Goal: Transaction & Acquisition: Subscribe to service/newsletter

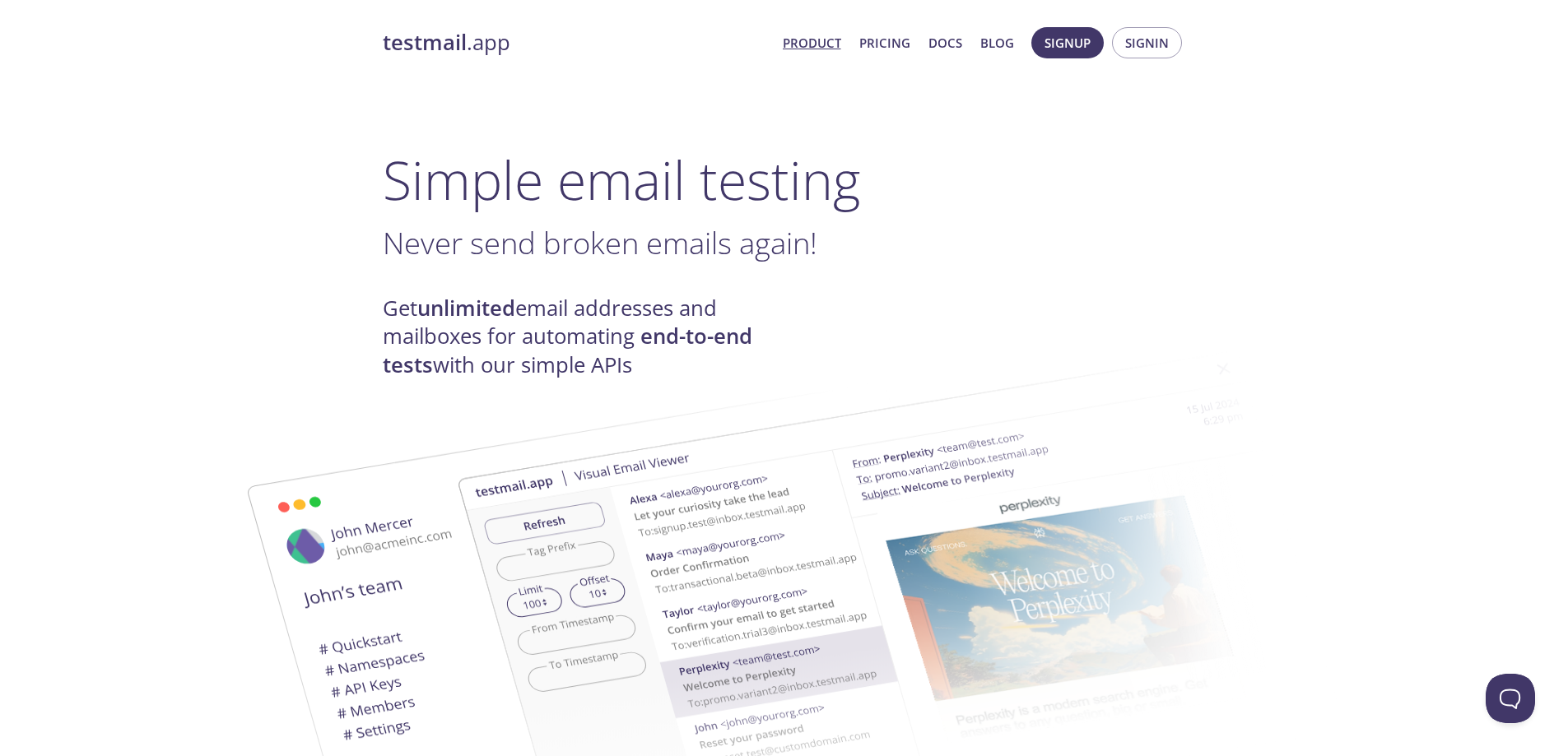
click at [824, 42] on link "Product" at bounding box center [812, 43] width 59 height 22
click at [823, 41] on link "Product" at bounding box center [812, 43] width 59 height 22
click at [1156, 41] on span "Signin" at bounding box center [1147, 43] width 43 height 22
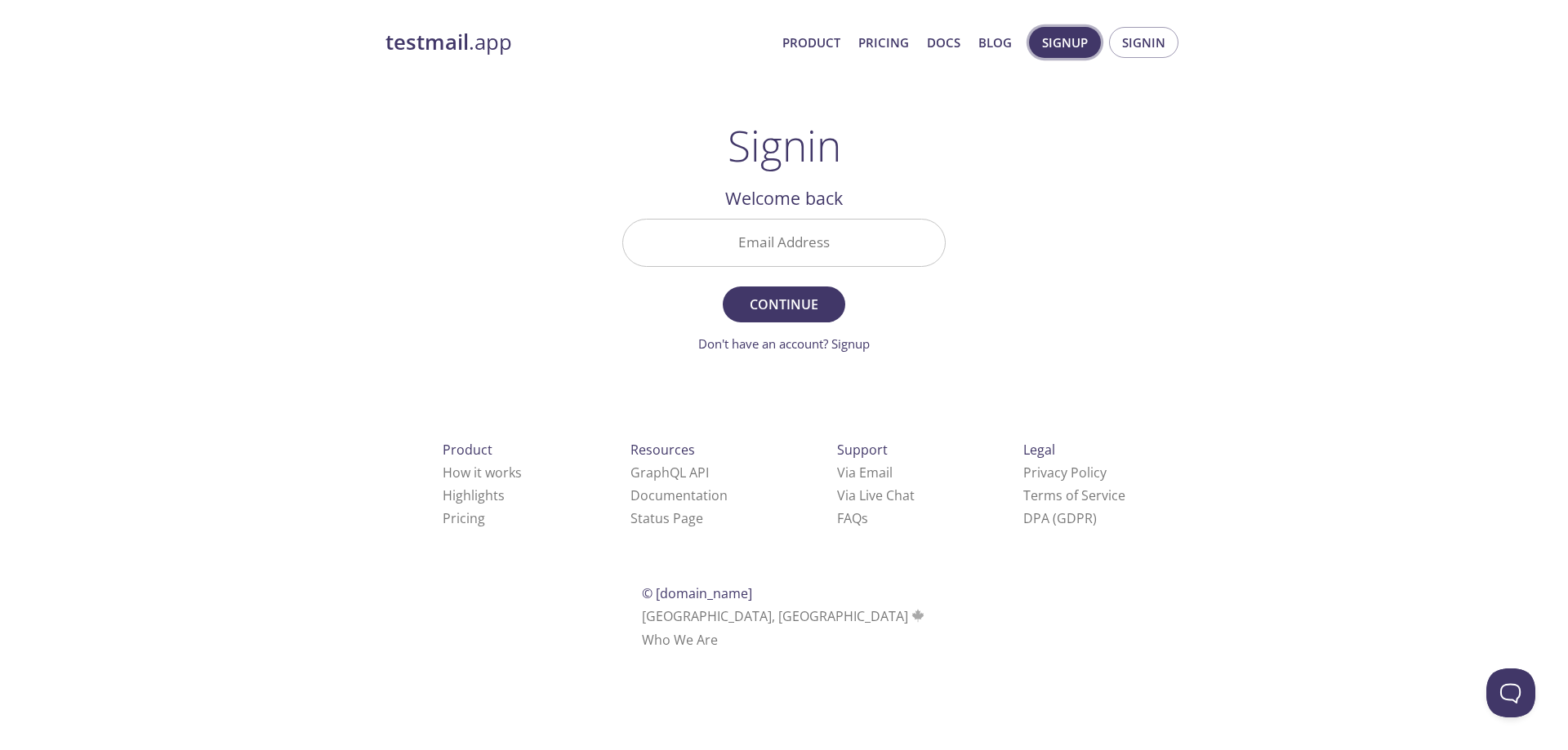
click at [1079, 40] on span "Signup" at bounding box center [1065, 43] width 46 height 21
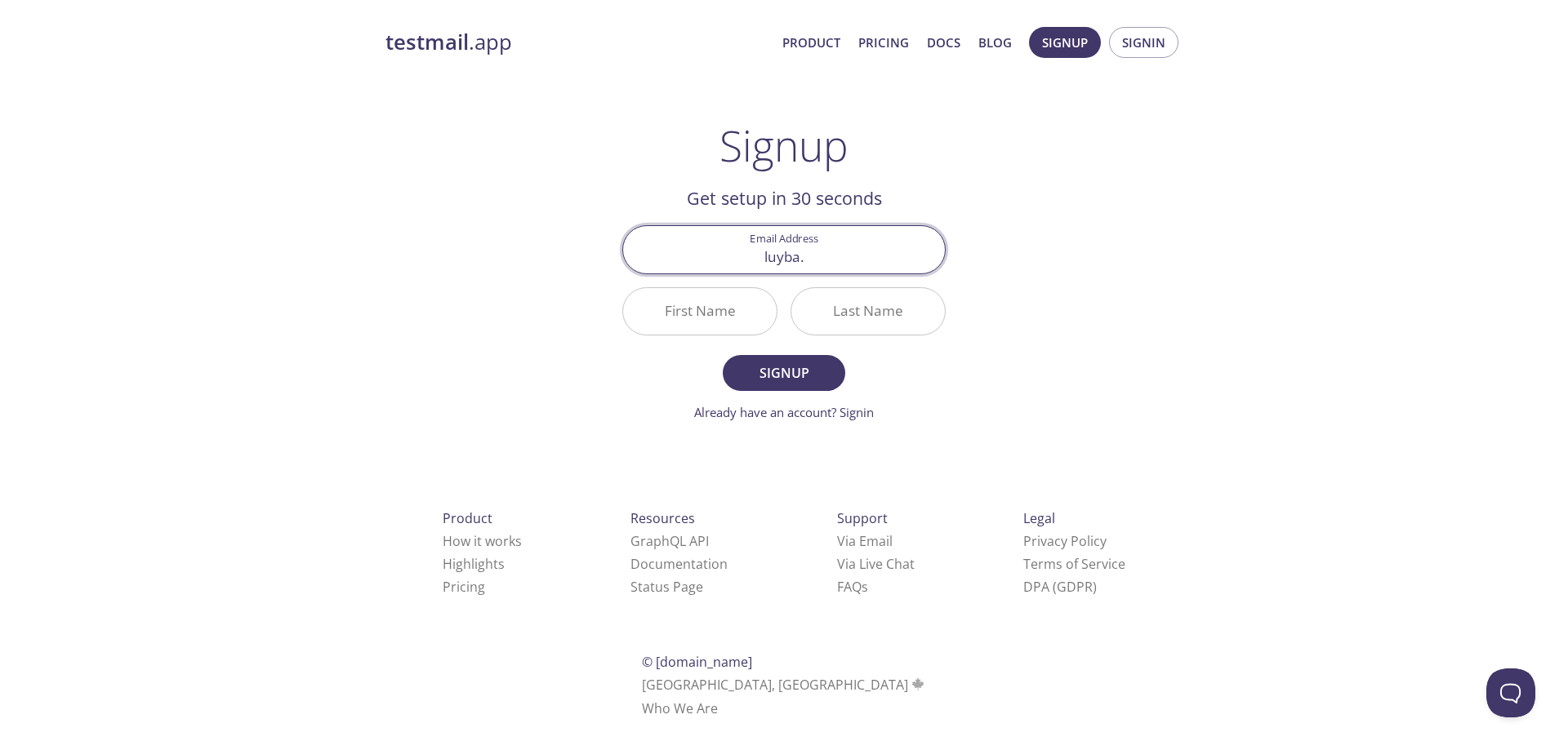
type input "[EMAIL_ADDRESS][DOMAIN_NAME]"
click at [692, 314] on input "First Name" at bounding box center [699, 311] width 153 height 47
type input "Luyba"
click at [895, 311] on input "Last Name" at bounding box center [868, 311] width 153 height 47
type input "O"
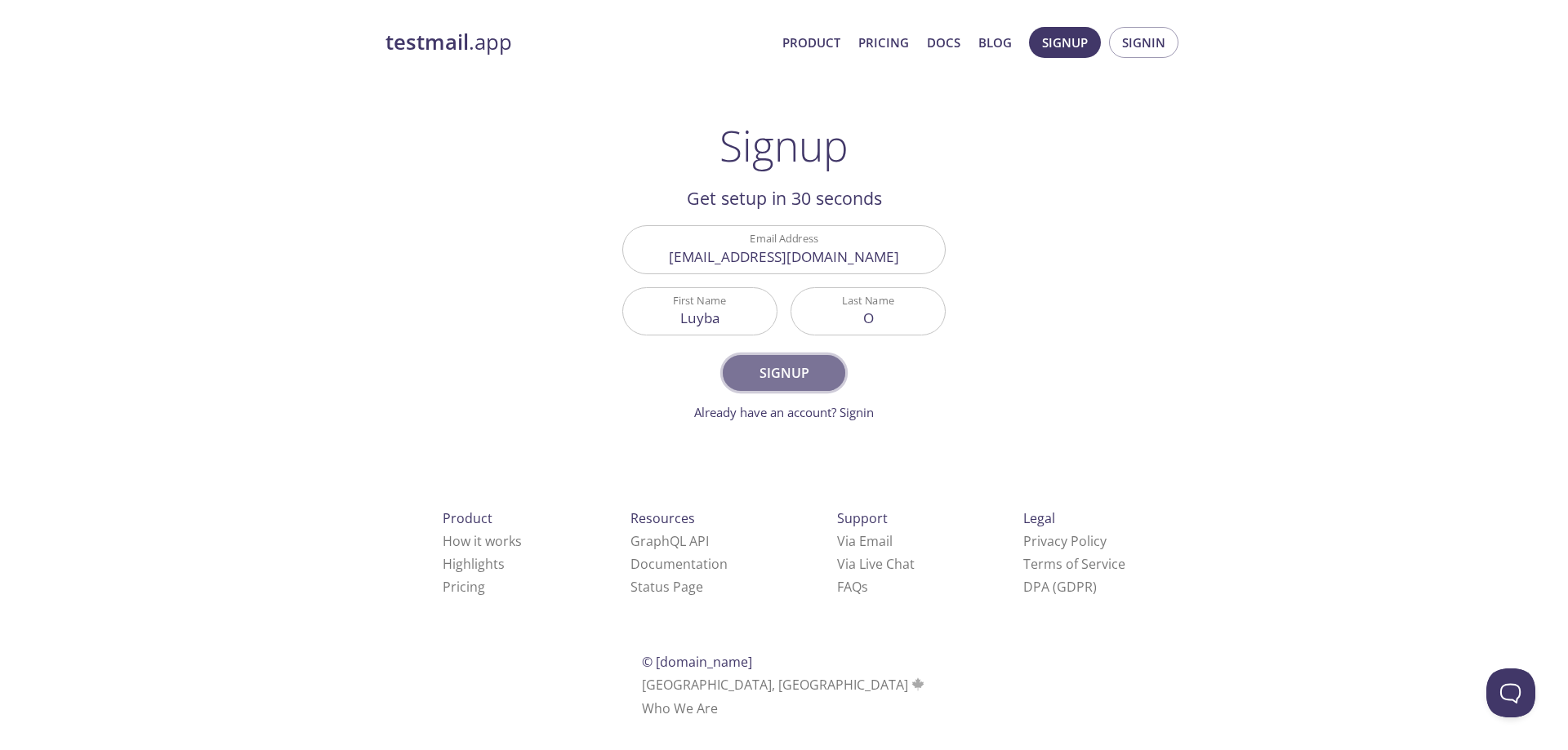
click at [814, 370] on span "Signup" at bounding box center [784, 373] width 87 height 23
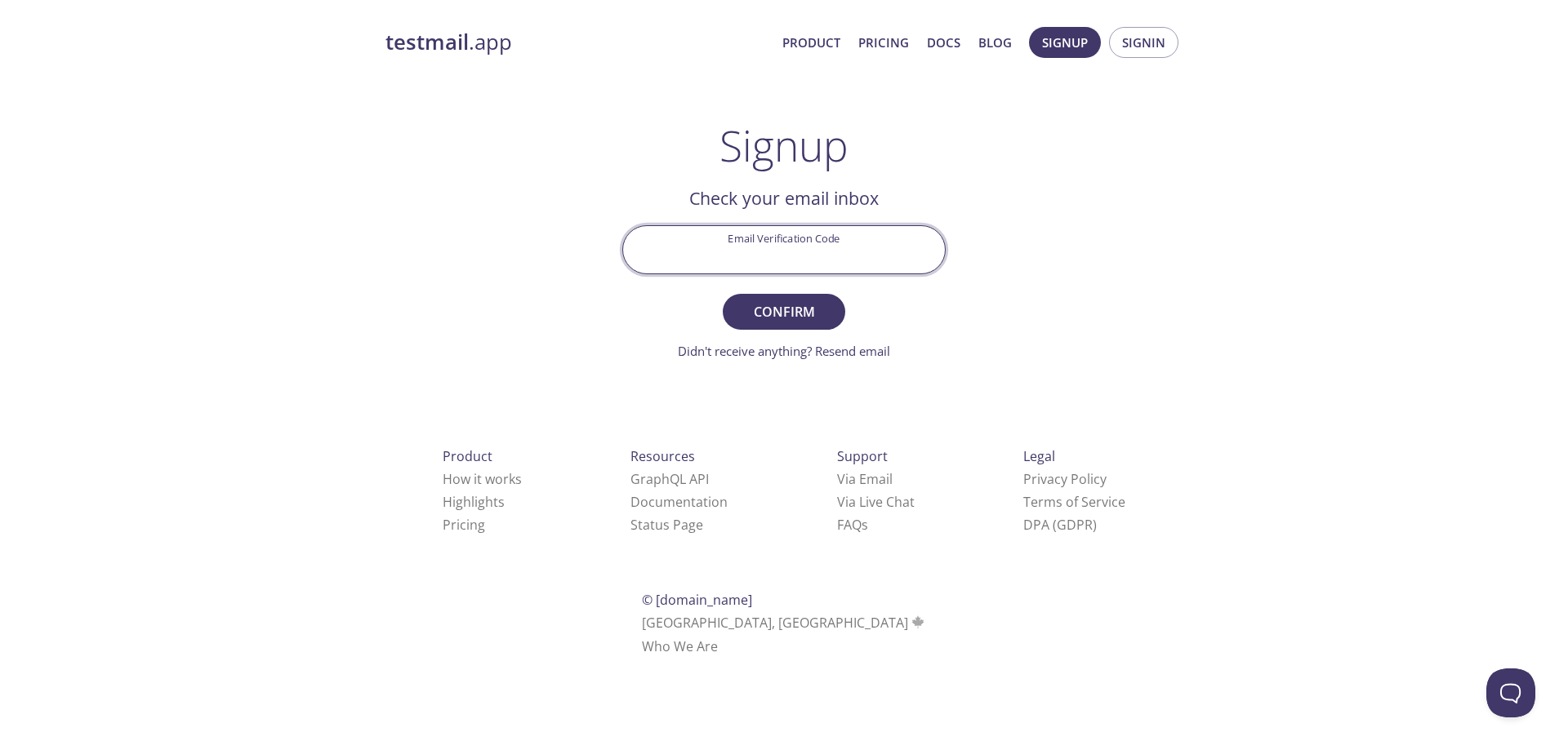
click at [774, 251] on input "Email Verification Code" at bounding box center [784, 250] width 321 height 47
click at [775, 256] on input "Email Verification Code" at bounding box center [784, 250] width 321 height 47
paste input "JF58SVF"
type input "JF58SVF"
click at [784, 316] on span "Confirm" at bounding box center [784, 312] width 87 height 23
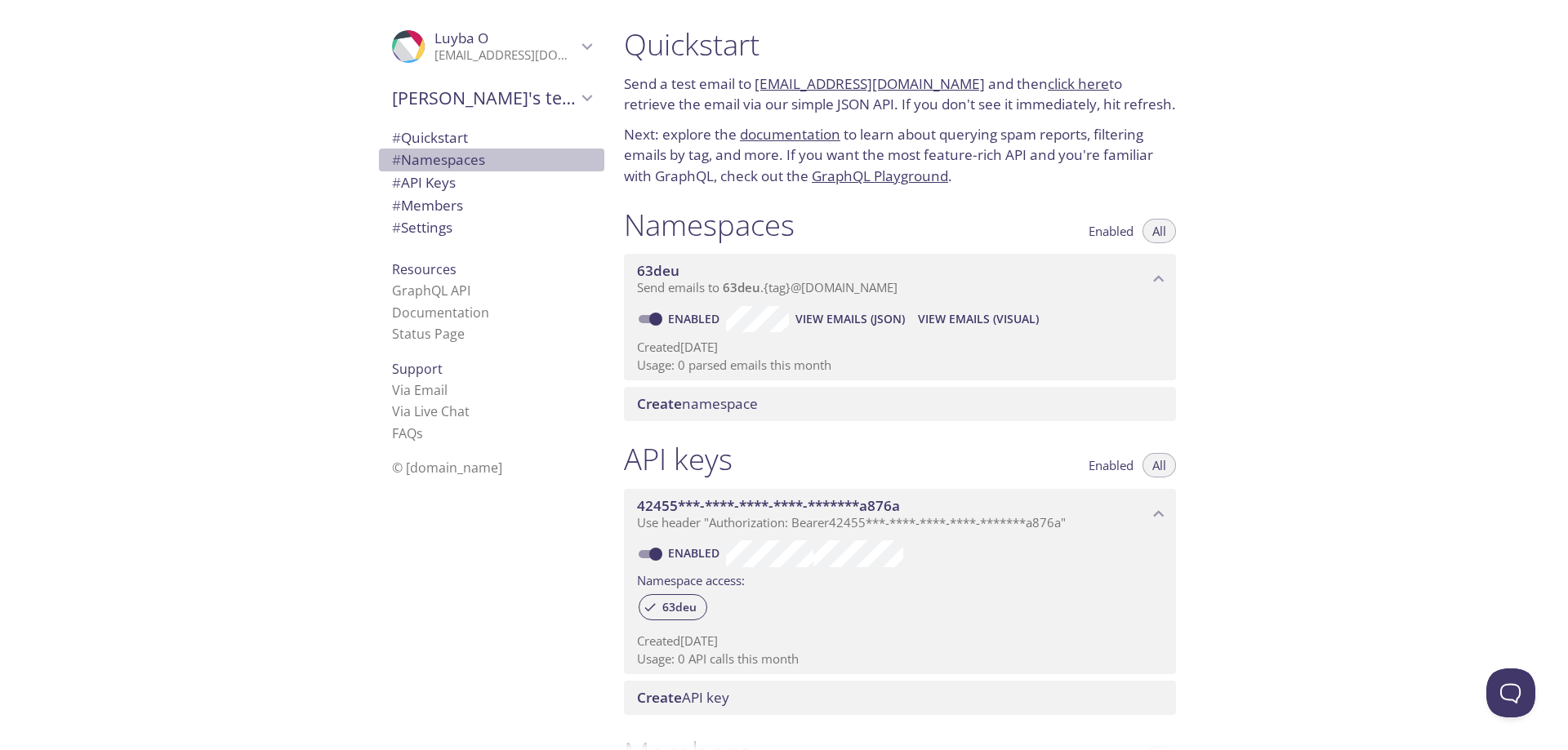
click at [473, 160] on span "# Namespaces" at bounding box center [439, 159] width 93 height 19
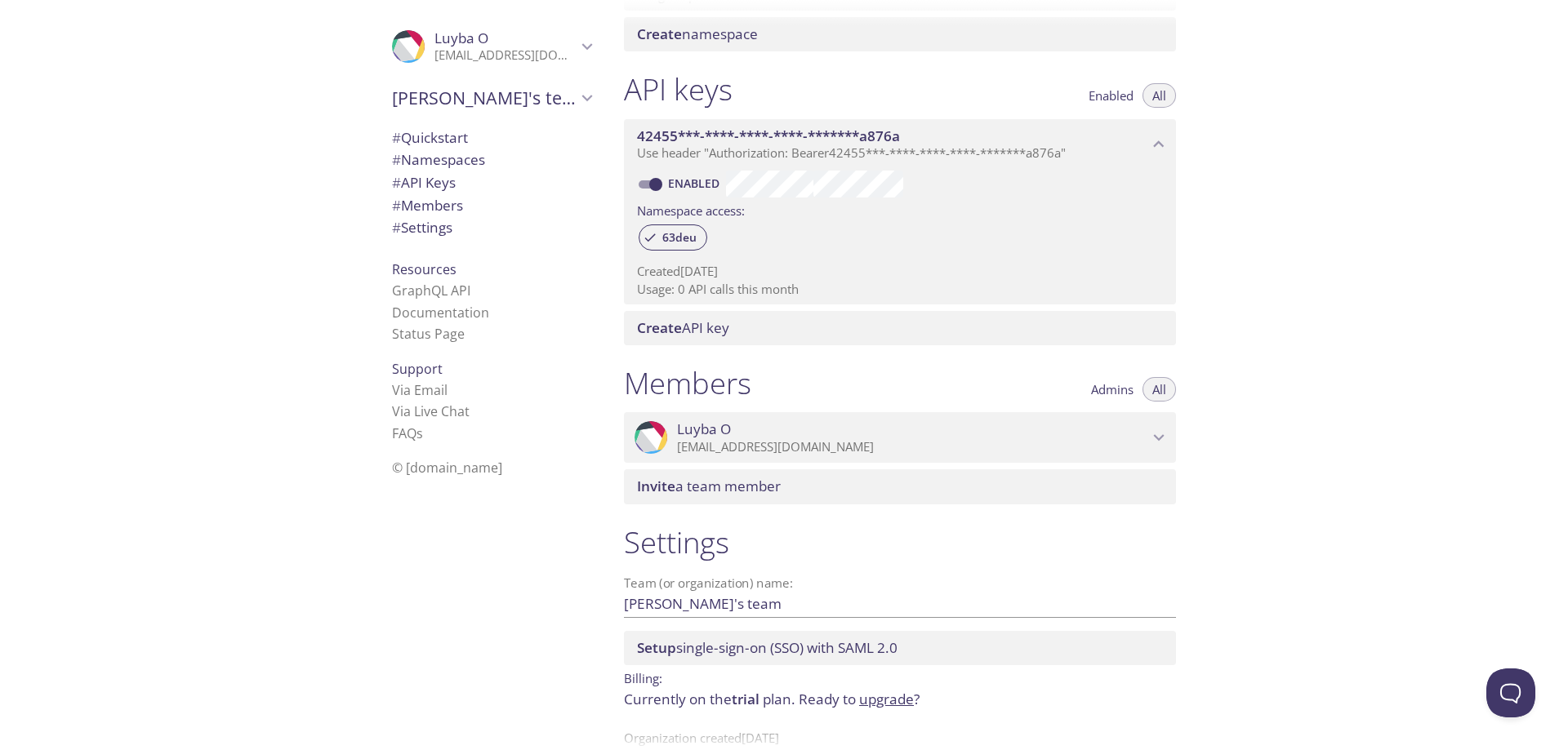
scroll to position [411, 0]
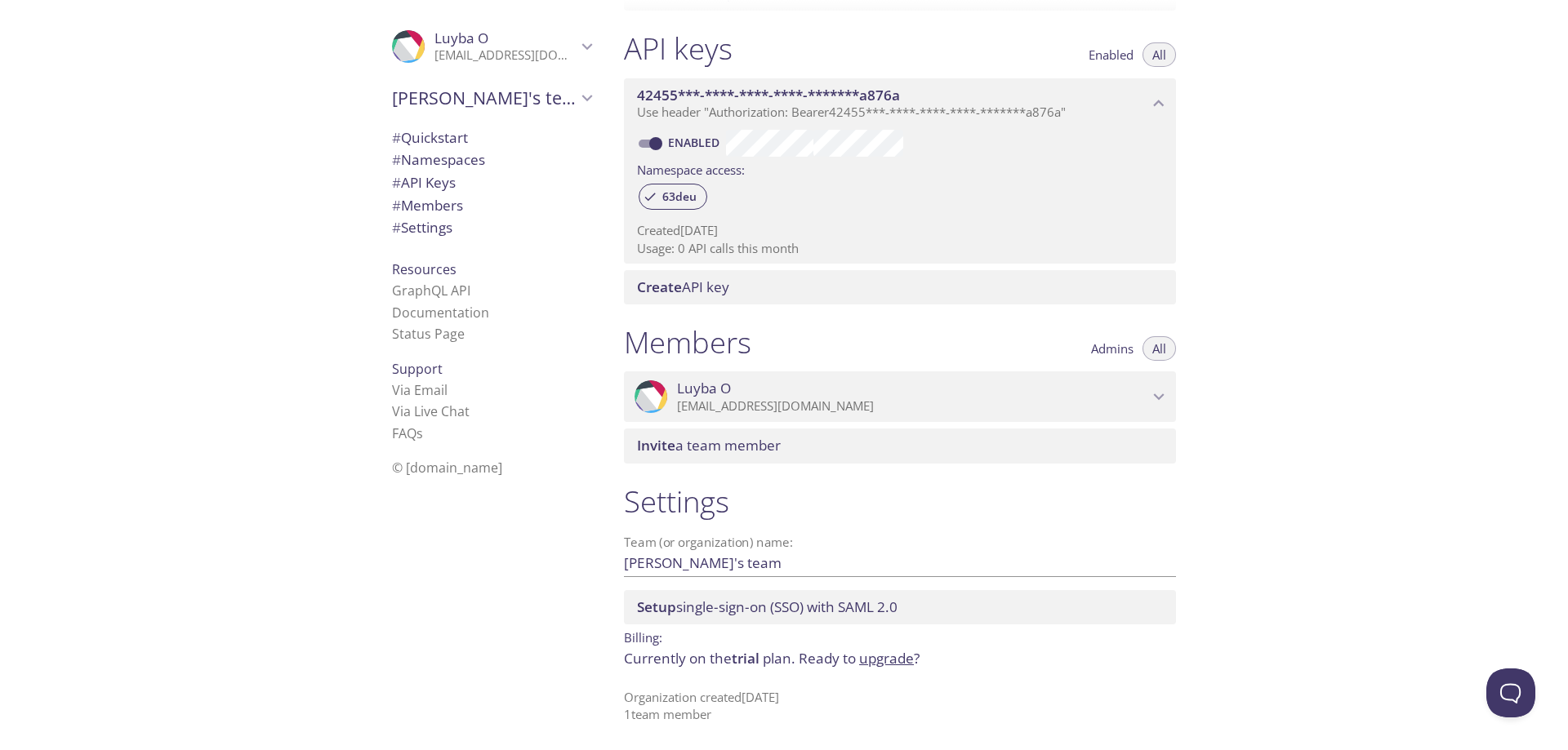
click at [901, 661] on link "upgrade" at bounding box center [887, 658] width 55 height 19
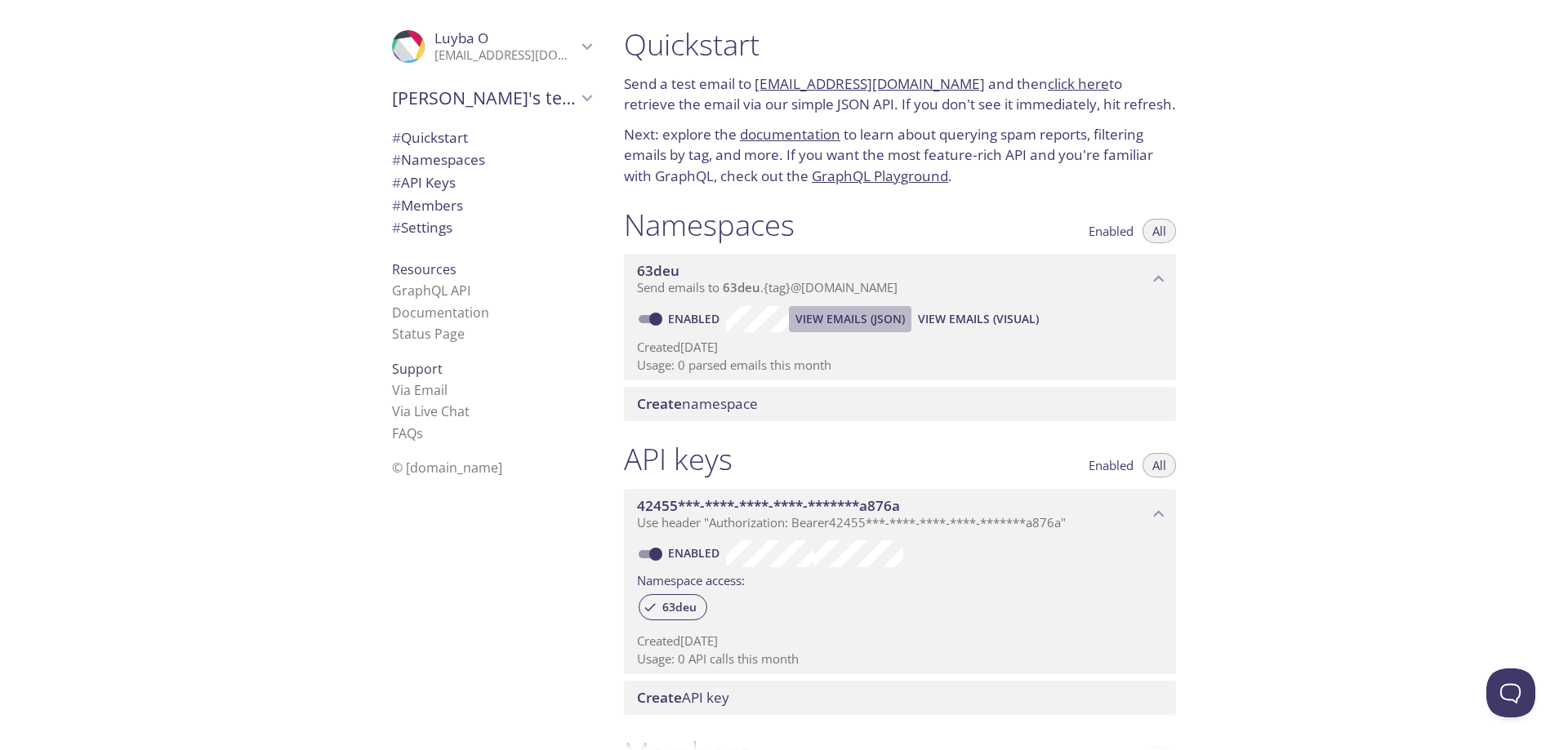
click at [842, 320] on span "View Emails (JSON)" at bounding box center [850, 320] width 109 height 20
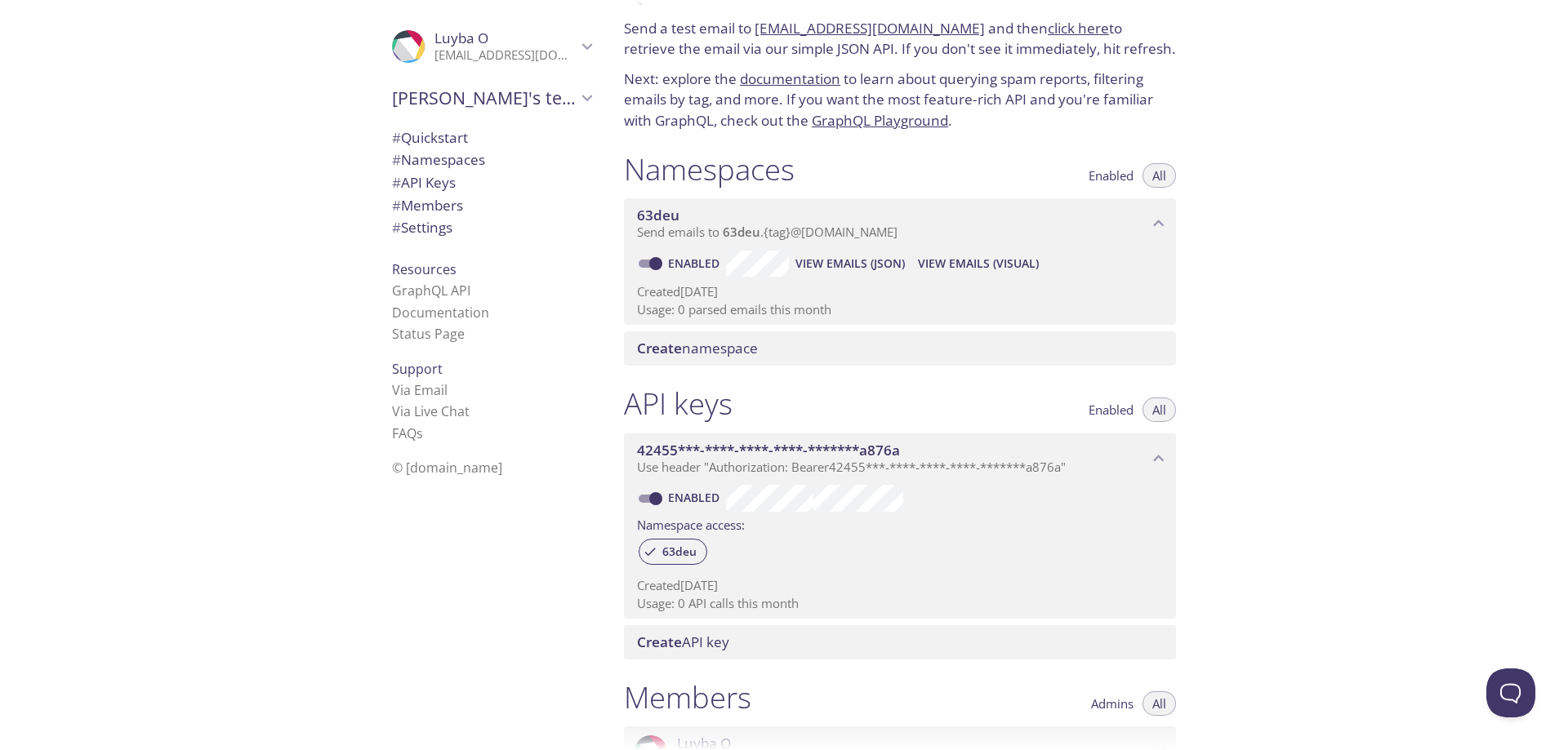
scroll to position [163, 0]
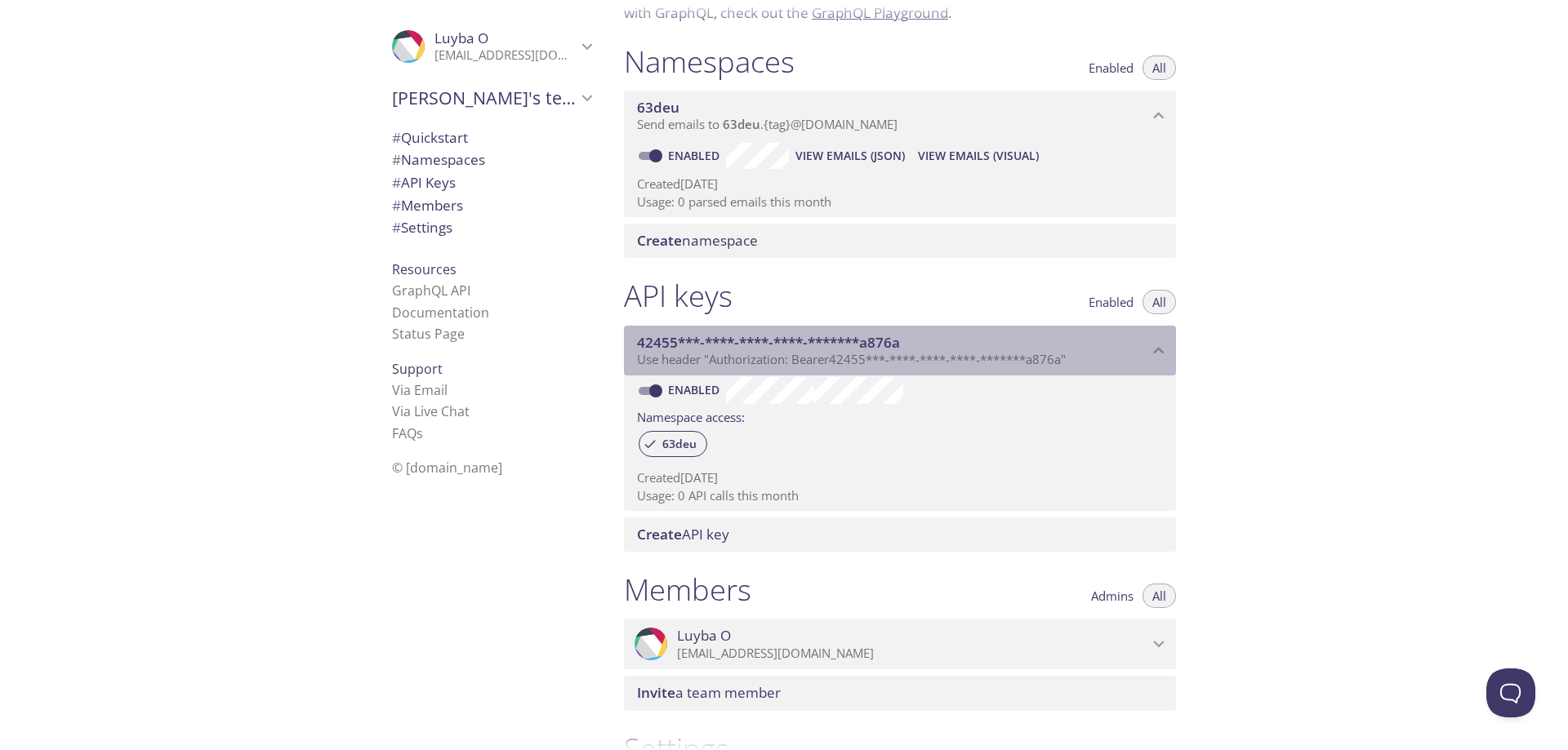
click at [1157, 347] on icon "42455***-****-****-****-*******a876a API key" at bounding box center [1160, 351] width 21 height 21
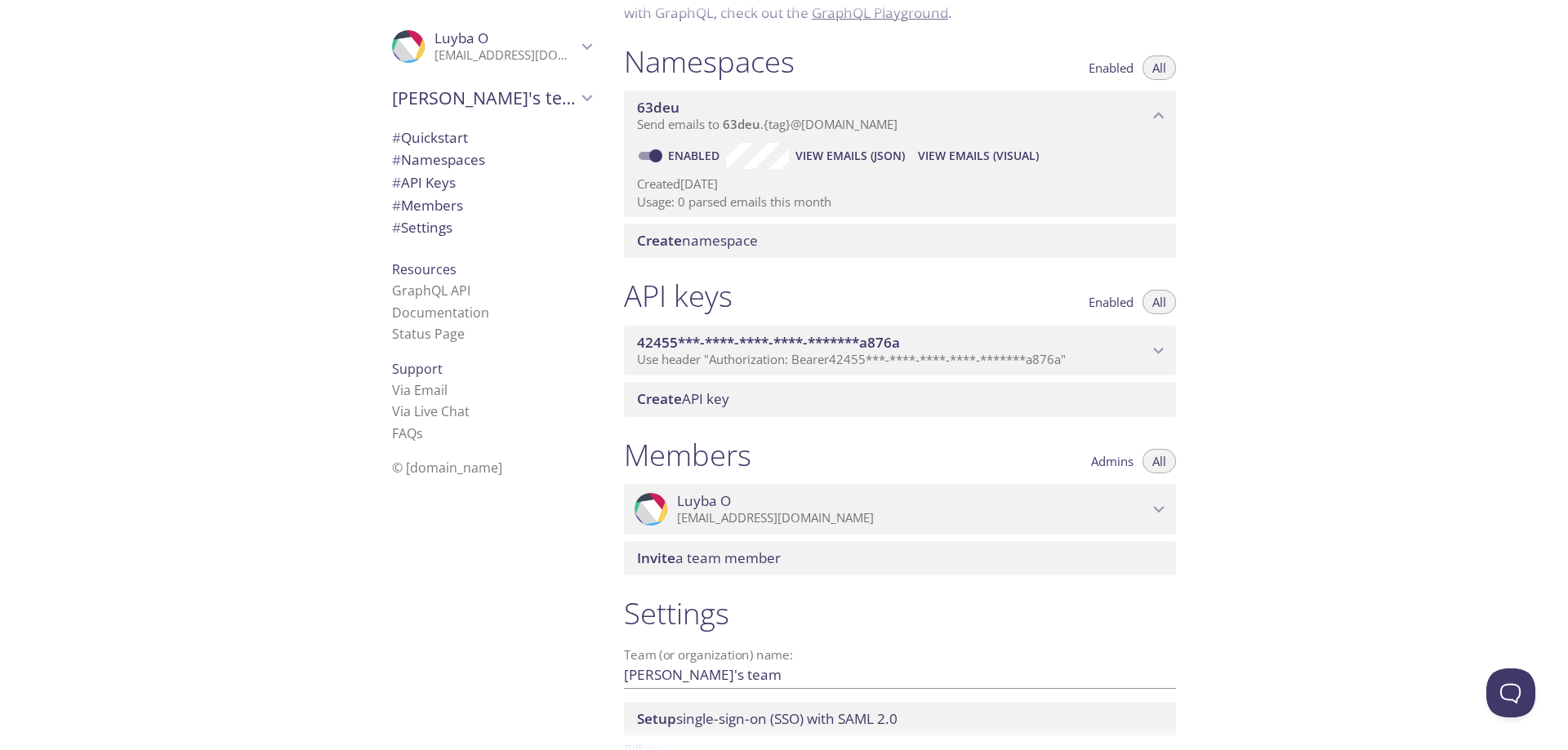
click at [1157, 347] on icon "42455***-****-****-****-*******a876a API key" at bounding box center [1160, 351] width 21 height 21
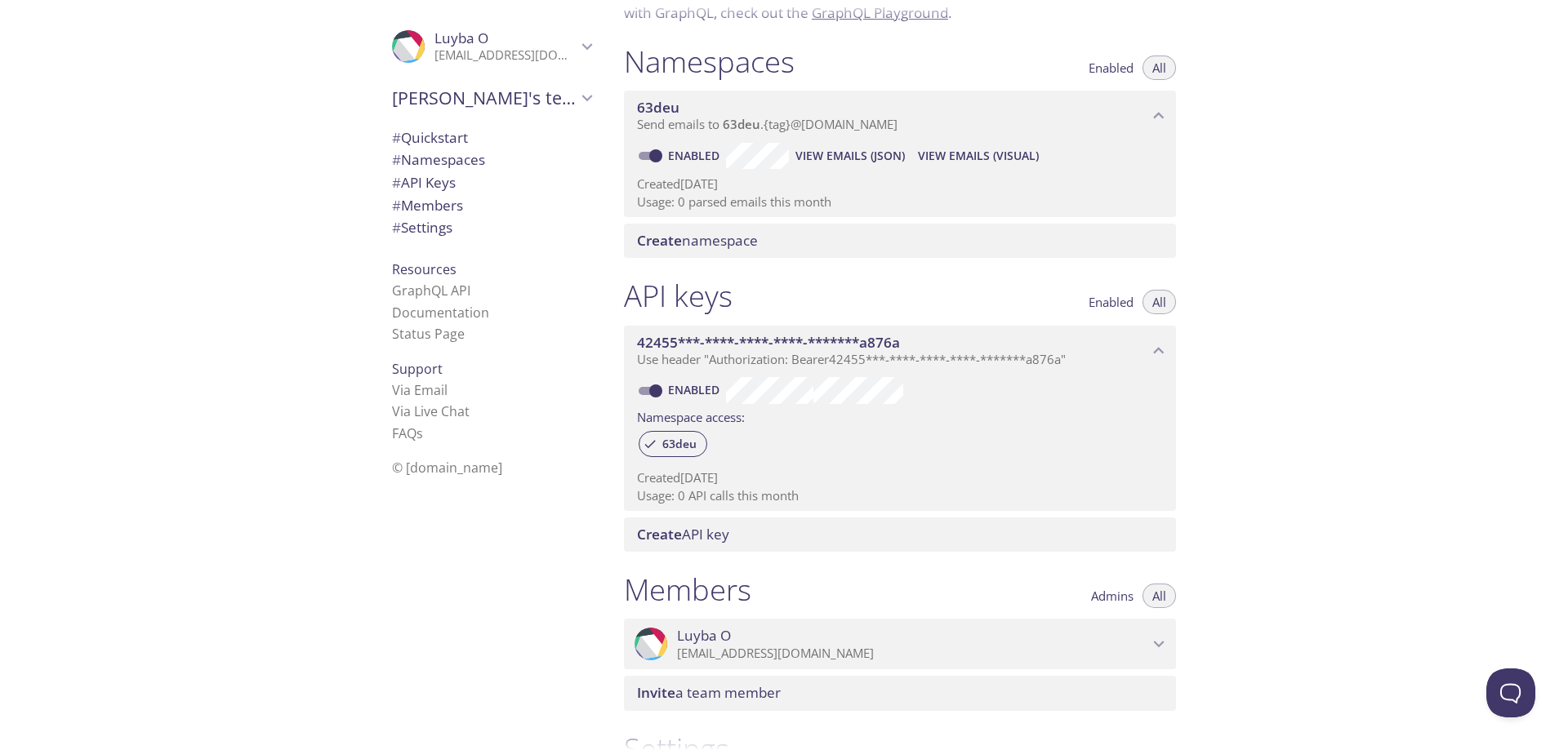
drag, startPoint x: 666, startPoint y: 341, endPoint x: 1003, endPoint y: 423, distance: 346.8
click at [1003, 423] on div "Namespace access:" at bounding box center [900, 416] width 526 height 23
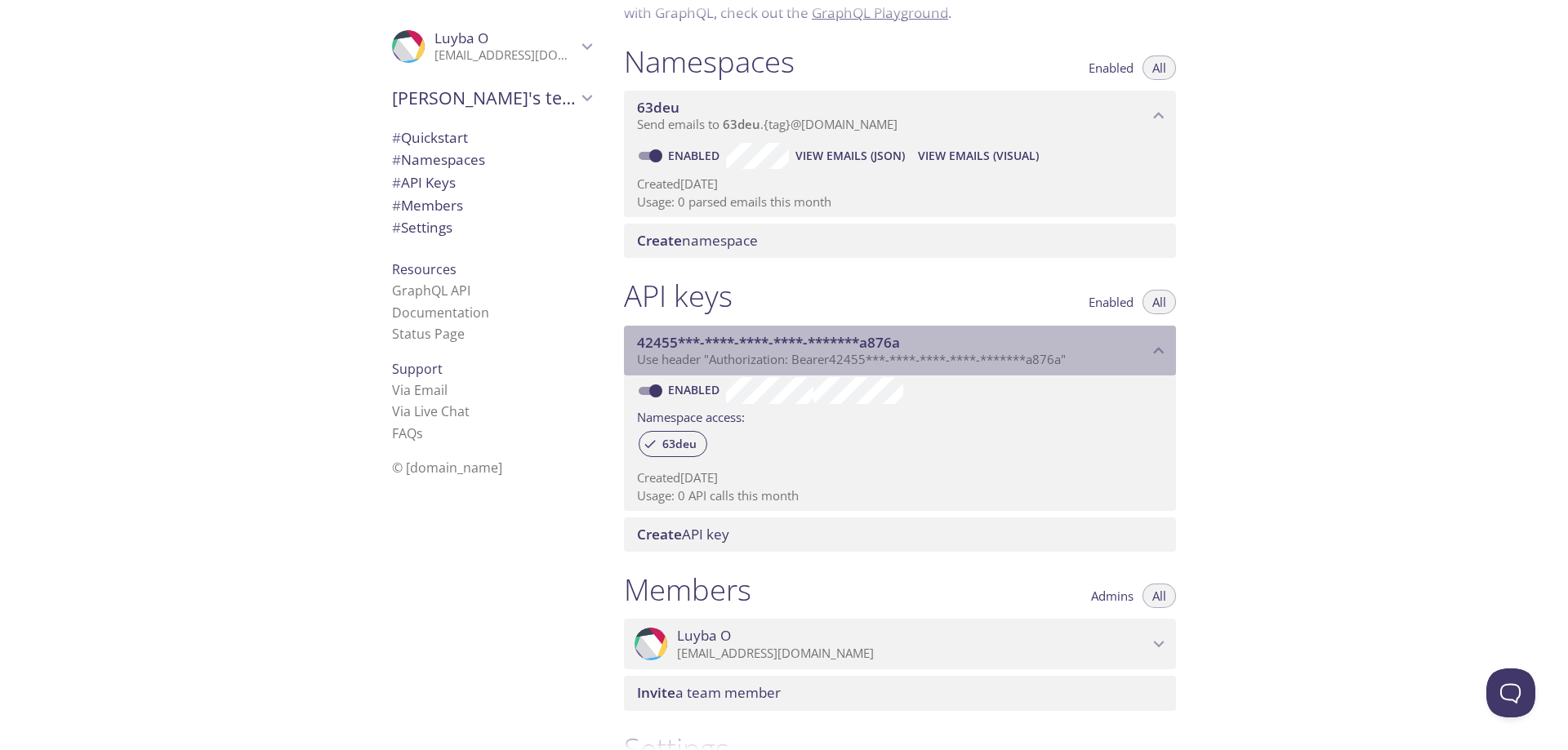
click at [998, 354] on span "Use header "Authorization: Bearer 42455***-****-****-****-*******a876a "" at bounding box center [852, 359] width 429 height 16
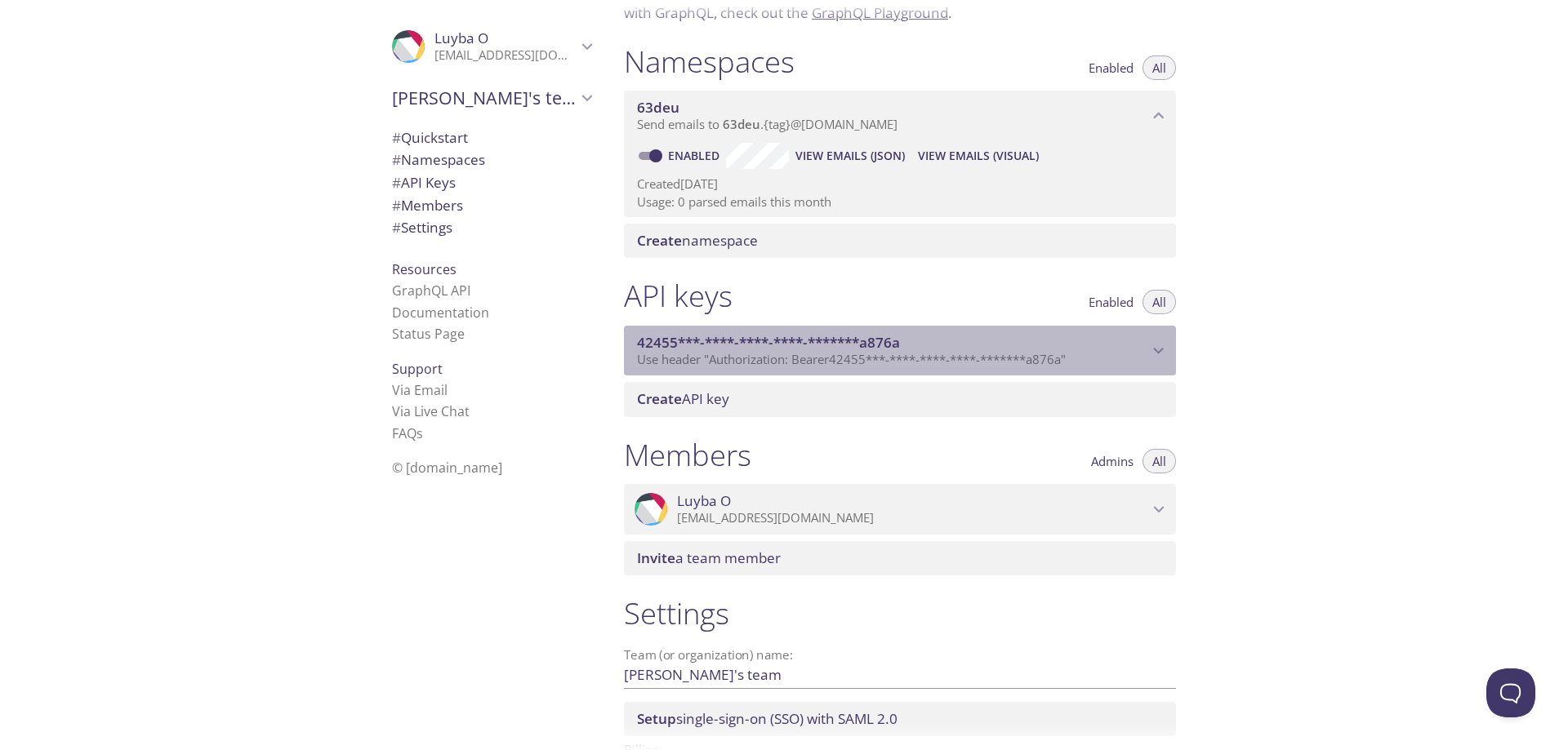
click at [998, 354] on span "Use header "Authorization: Bearer 42455***-****-****-****-*******a876a "" at bounding box center [852, 359] width 429 height 16
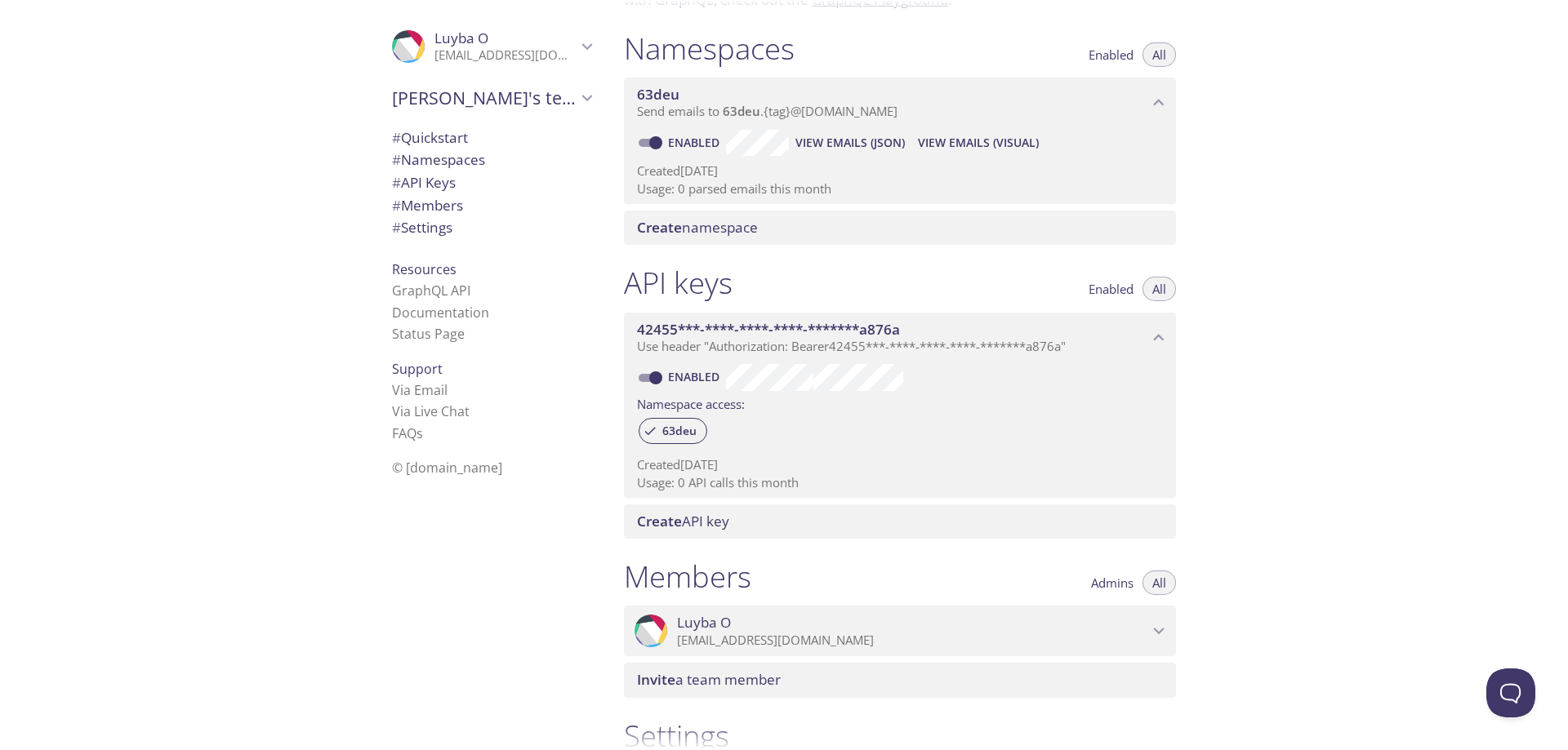
scroll to position [166, 0]
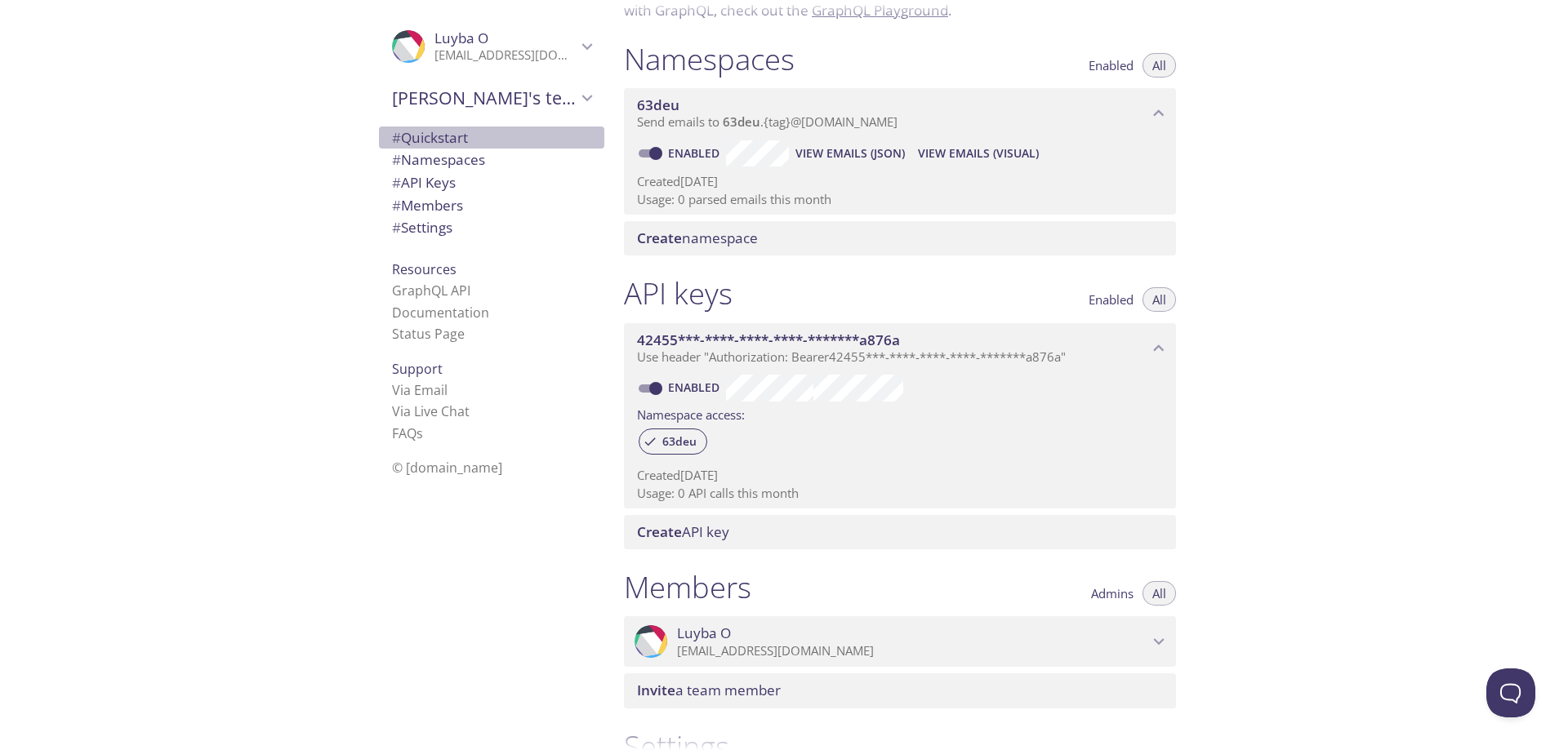
click at [446, 141] on span "# Quickstart" at bounding box center [430, 137] width 76 height 19
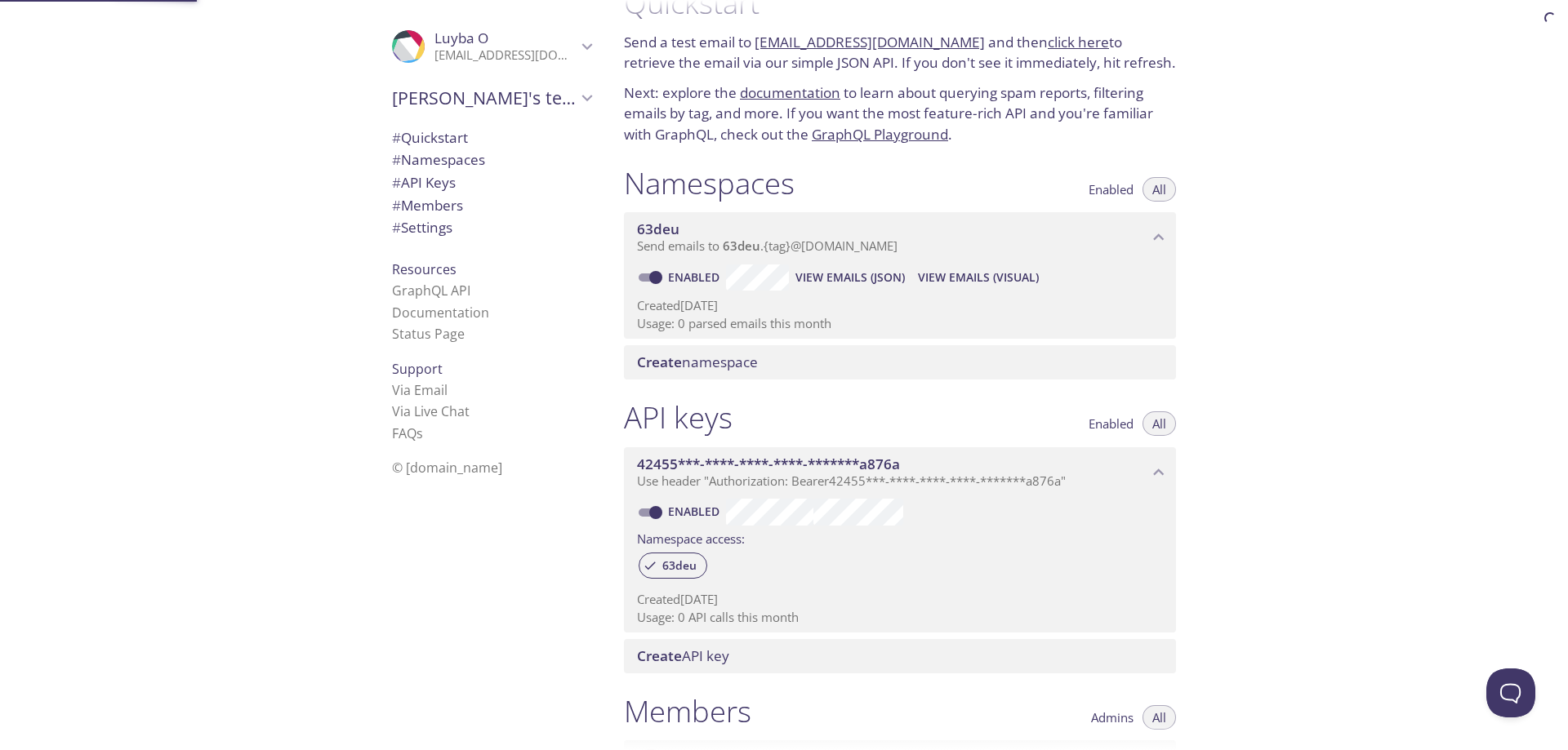
scroll to position [26, 0]
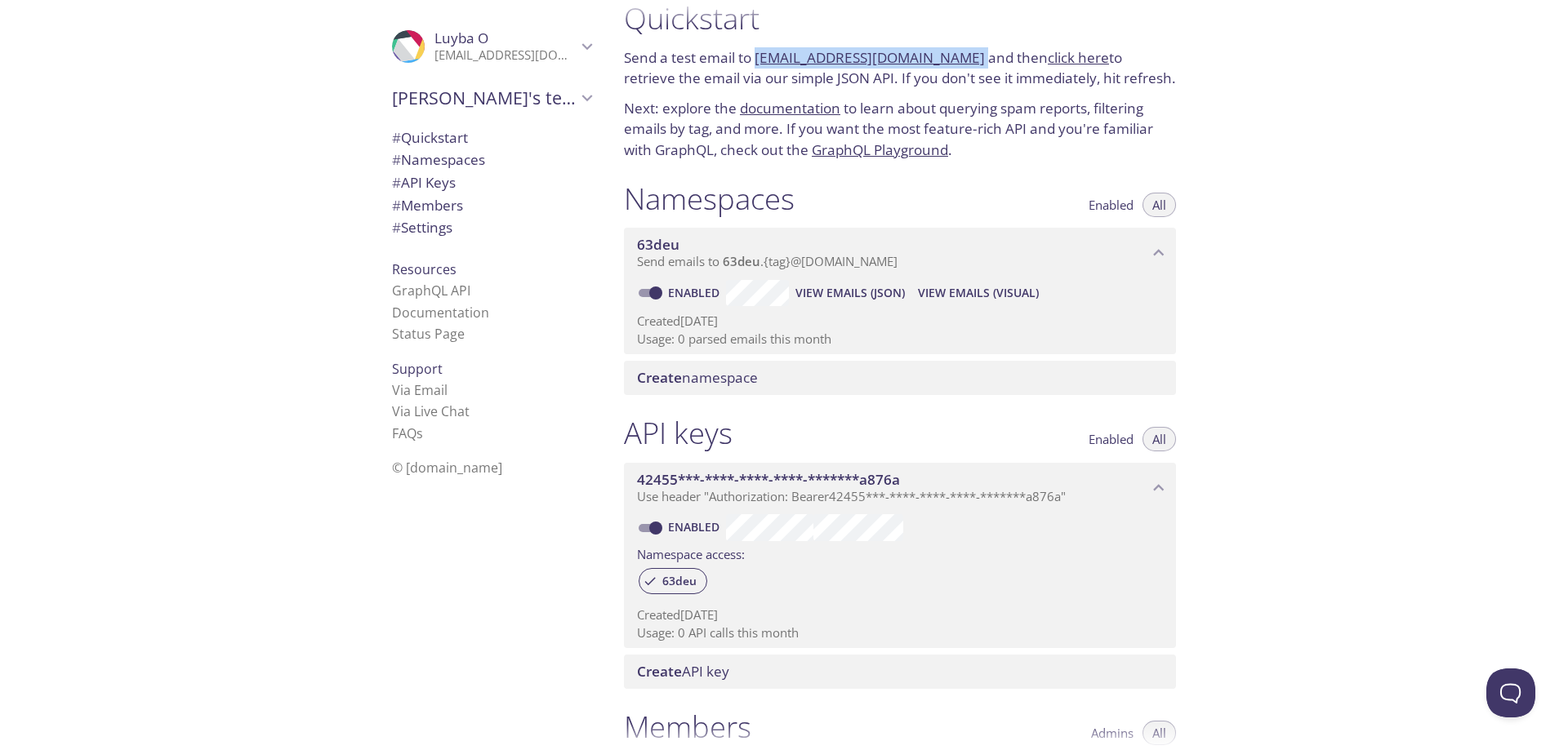
drag, startPoint x: 962, startPoint y: 57, endPoint x: 758, endPoint y: 60, distance: 204.0
click at [758, 60] on p "Send a test email to [EMAIL_ADDRESS][DOMAIN_NAME] and then click here to retrie…" at bounding box center [900, 68] width 553 height 42
click at [733, 64] on p "Send a test email to [EMAIL_ADDRESS][DOMAIN_NAME] and then click here to retrie…" at bounding box center [900, 68] width 553 height 42
drag, startPoint x: 754, startPoint y: 51, endPoint x: 958, endPoint y: 54, distance: 204.0
click at [958, 54] on p "Send a test email to [EMAIL_ADDRESS][DOMAIN_NAME] and then click here to retrie…" at bounding box center [900, 68] width 553 height 42
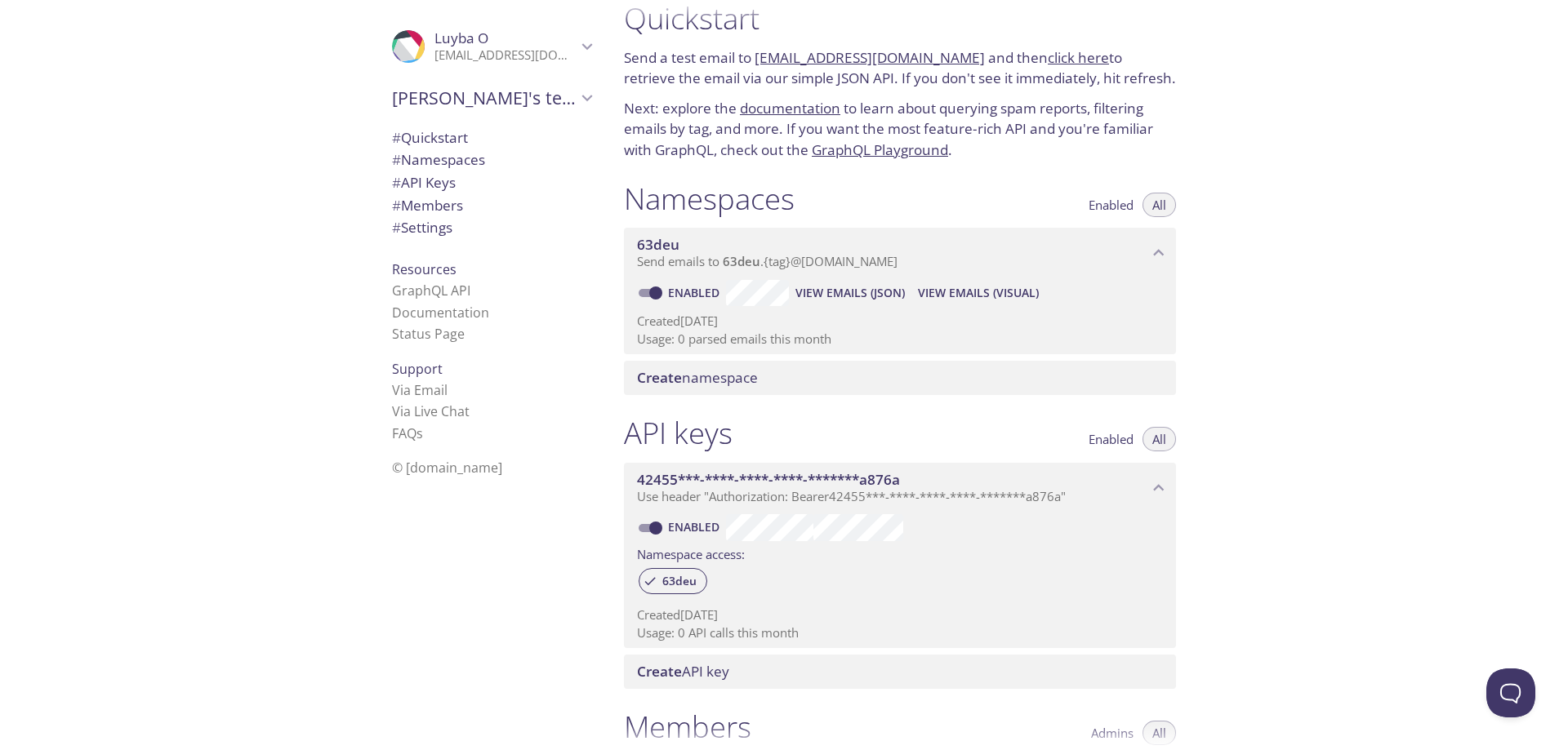
click at [989, 61] on p "Send a test email to [EMAIL_ADDRESS][DOMAIN_NAME] and then click here to retrie…" at bounding box center [900, 68] width 553 height 42
drag, startPoint x: 960, startPoint y: 59, endPoint x: 758, endPoint y: 57, distance: 202.0
click at [758, 57] on p "Send a test email to [EMAIL_ADDRESS][DOMAIN_NAME] and then click here to retrie…" at bounding box center [900, 68] width 553 height 42
copy link "[EMAIL_ADDRESS][DOMAIN_NAME]"
click at [1053, 55] on link "click here" at bounding box center [1078, 57] width 61 height 19
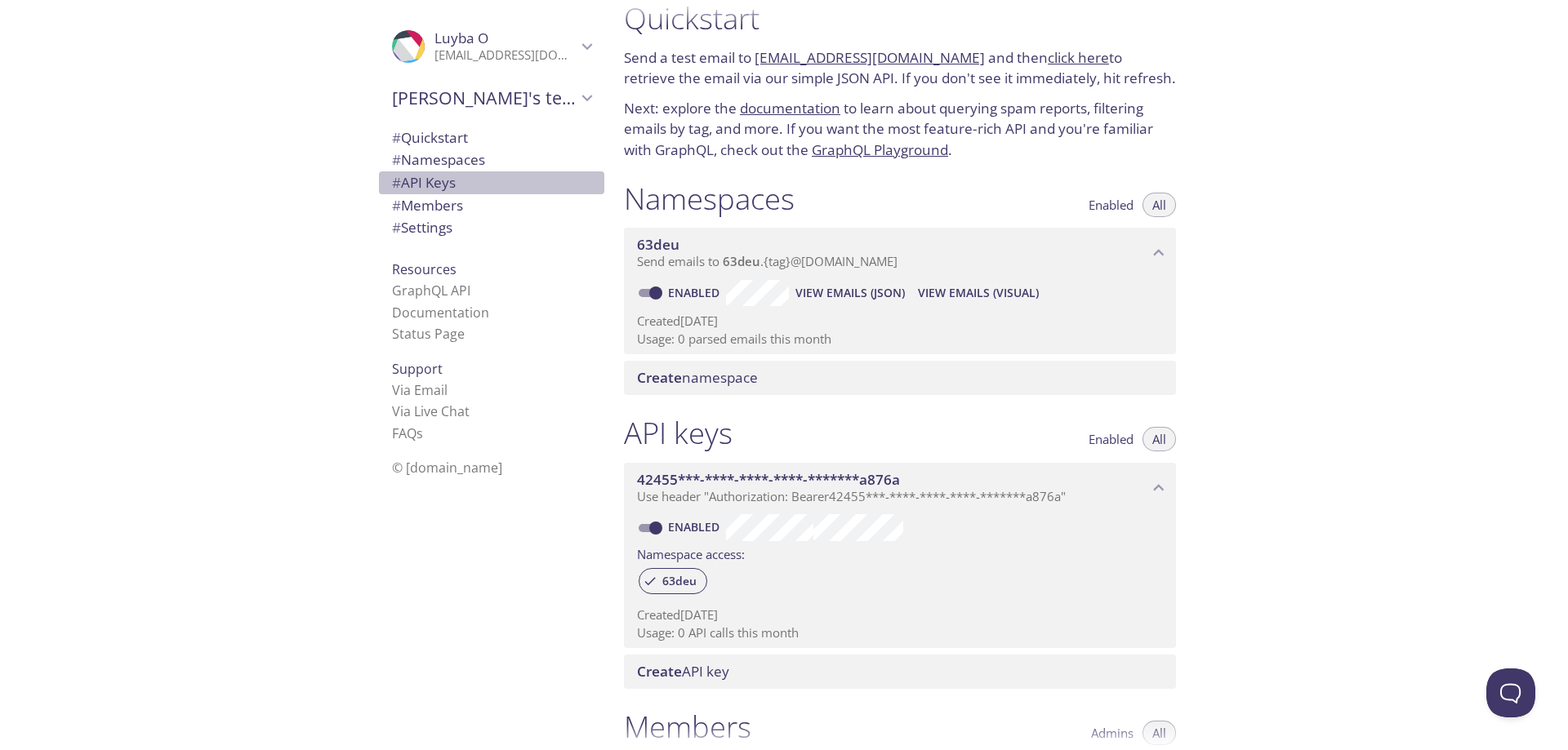
click at [418, 186] on span "# API Keys" at bounding box center [424, 182] width 64 height 19
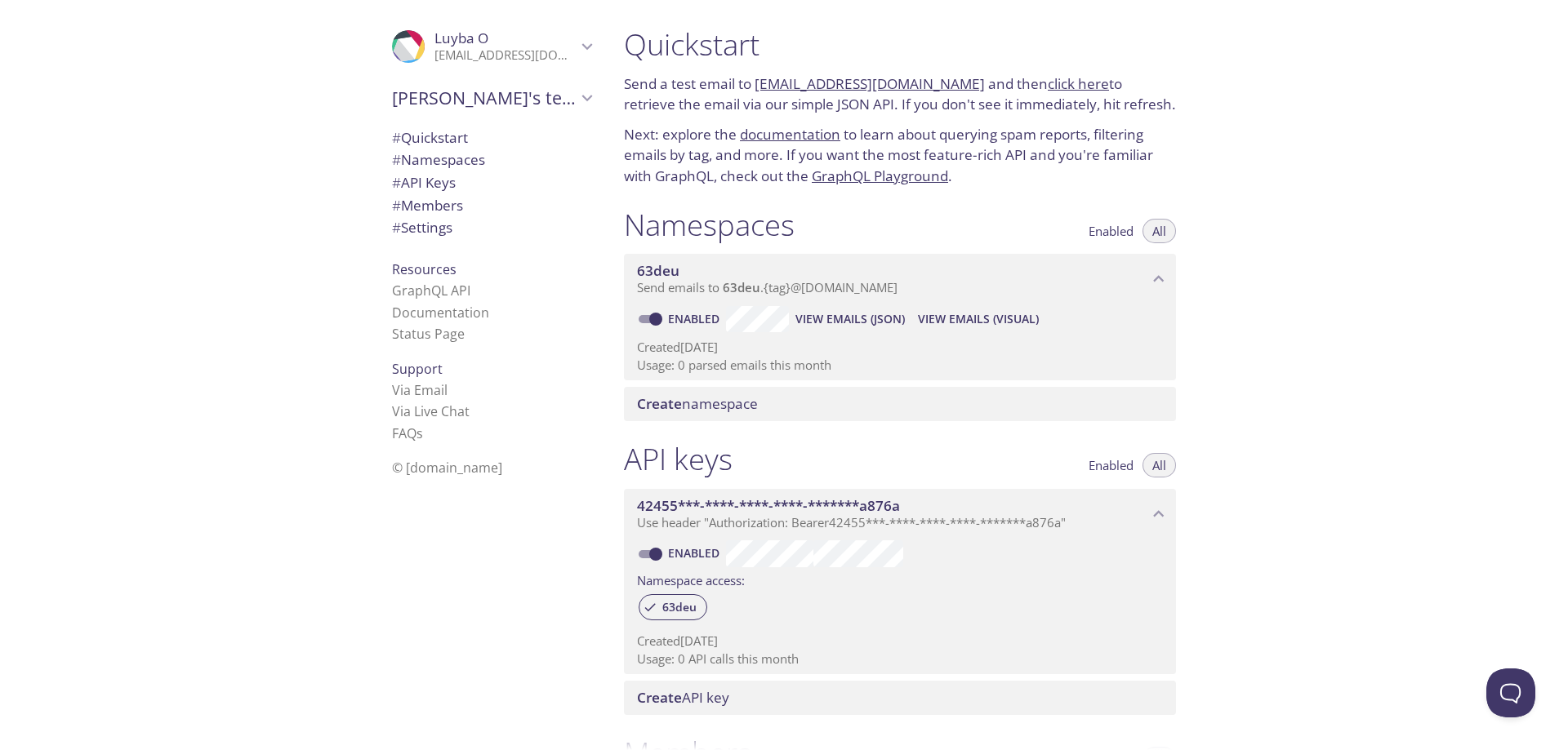
click at [1064, 86] on link "click here" at bounding box center [1078, 83] width 61 height 19
click at [1046, 157] on p "Next: explore the documentation to learn about querying spam reports, filtering…" at bounding box center [900, 156] width 553 height 63
click at [793, 137] on link "documentation" at bounding box center [790, 134] width 100 height 19
click at [444, 234] on span "# Settings" at bounding box center [423, 227] width 61 height 19
click at [1348, 89] on div "Quickstart Send a test email to [EMAIL_ADDRESS][DOMAIN_NAME] and then click her…" at bounding box center [1089, 375] width 957 height 750
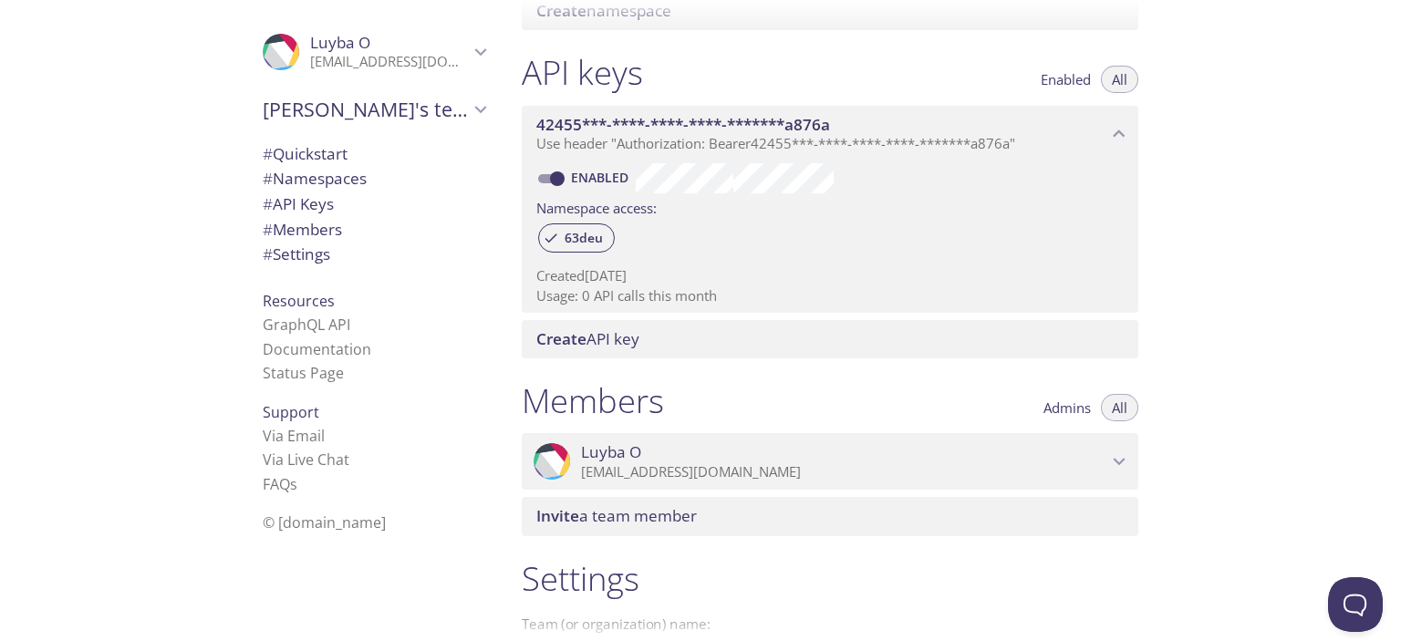
scroll to position [456, 0]
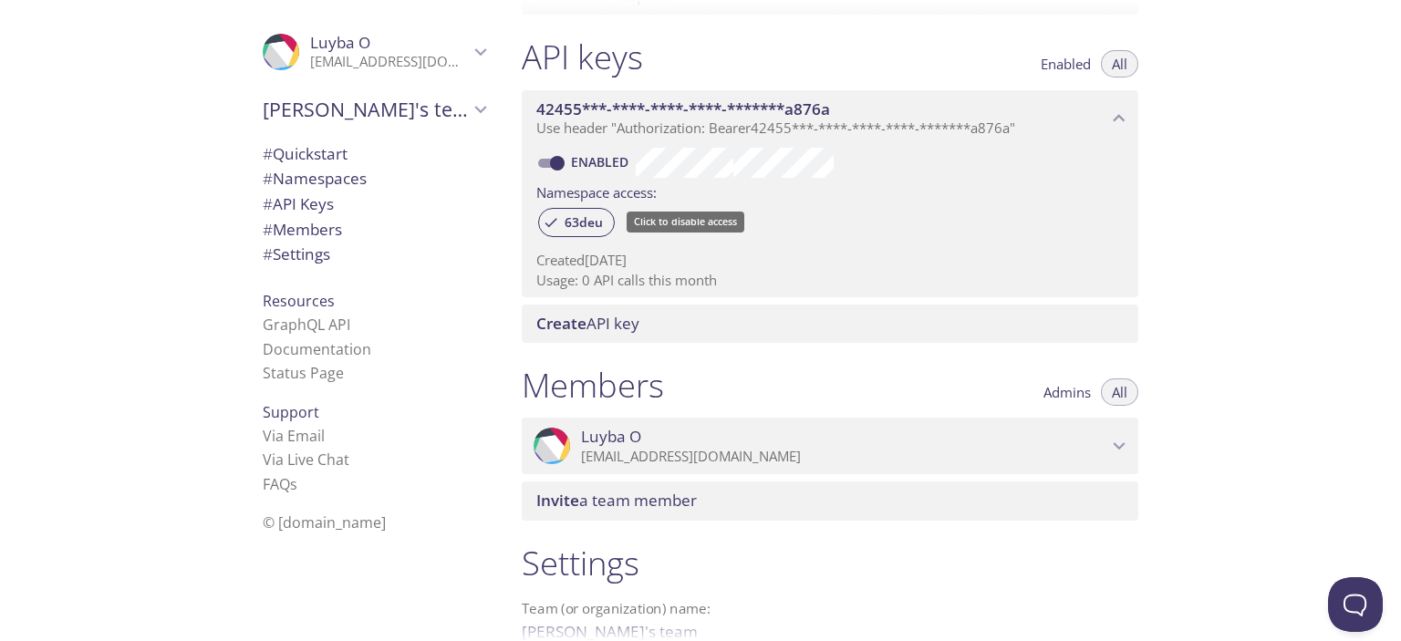
drag, startPoint x: 584, startPoint y: 221, endPoint x: 921, endPoint y: 244, distance: 338.3
click at [921, 244] on div "Enabled Namespace access: 63deu Created [DATE] Usage: 0 API calls this month" at bounding box center [830, 221] width 617 height 151
drag, startPoint x: 605, startPoint y: 221, endPoint x: 580, endPoint y: 222, distance: 24.6
click at [580, 222] on span "63deu" at bounding box center [584, 222] width 60 height 16
click at [590, 223] on span "63deu" at bounding box center [584, 222] width 60 height 16
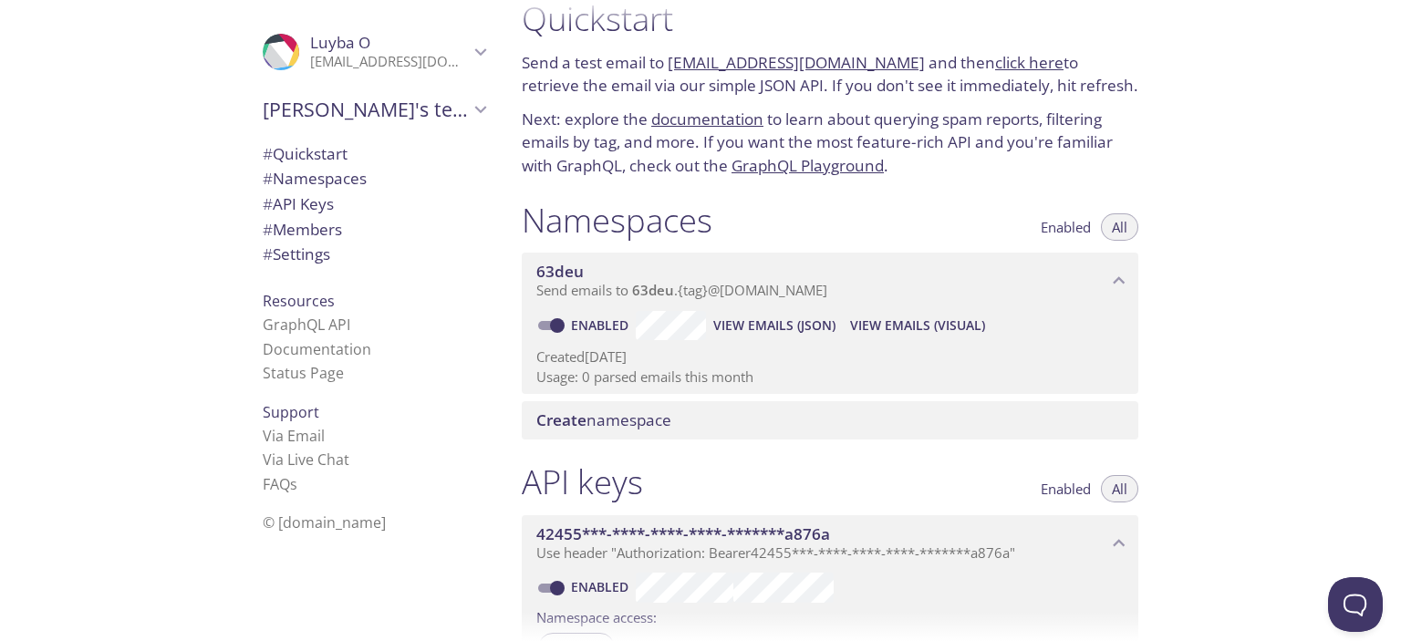
scroll to position [0, 0]
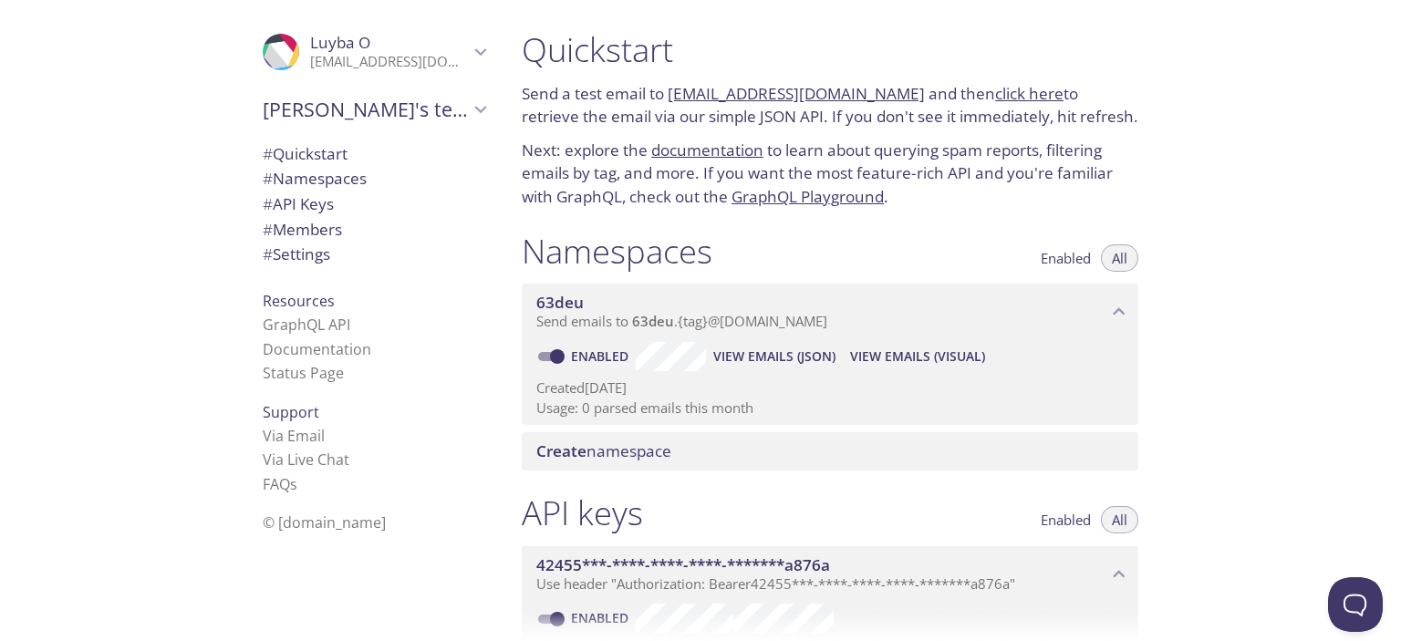
drag, startPoint x: 668, startPoint y: 90, endPoint x: 893, endPoint y: 100, distance: 225.5
click at [893, 100] on p "Send a test email to [EMAIL_ADDRESS][DOMAIN_NAME] and then click here to retrie…" at bounding box center [830, 105] width 617 height 47
copy link "[EMAIL_ADDRESS][DOMAIN_NAME]"
